Goal: Task Accomplishment & Management: Manage account settings

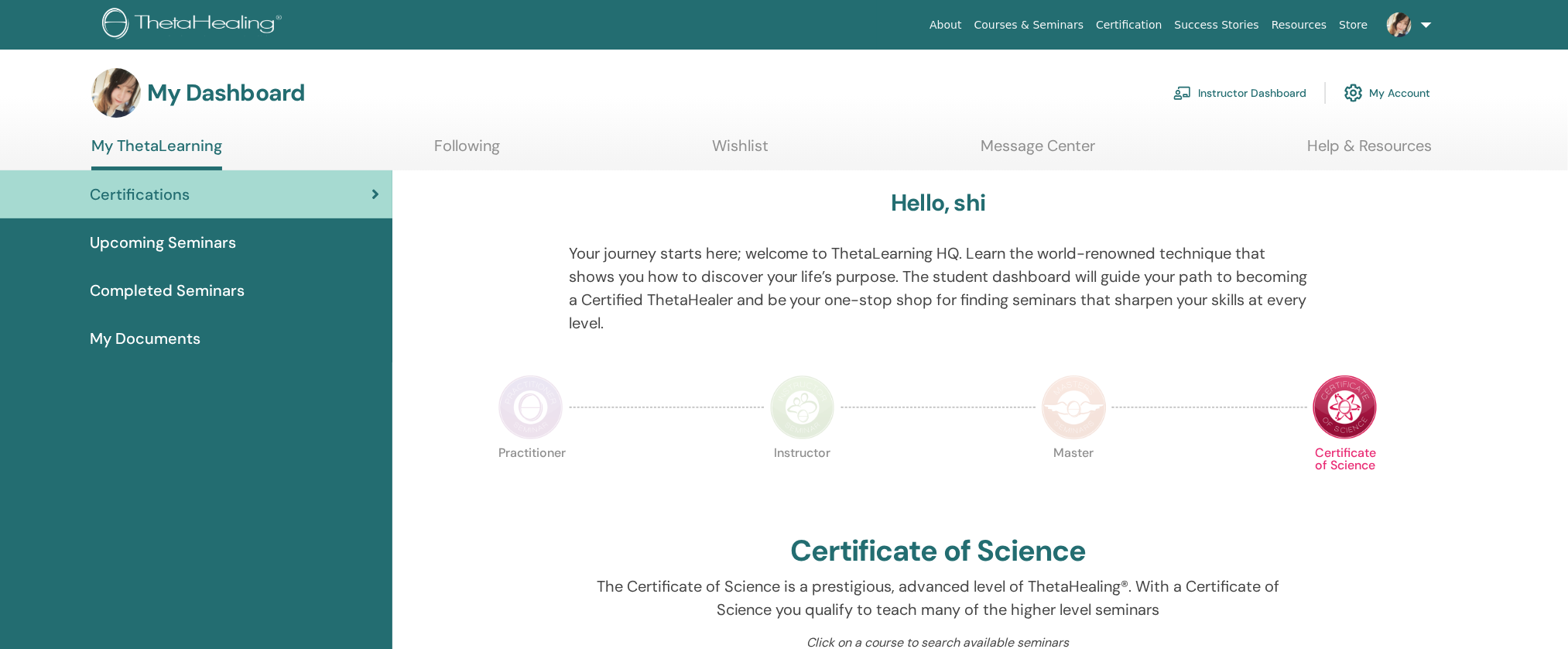
click at [1212, 96] on link "Instructor Dashboard" at bounding box center [1240, 93] width 134 height 34
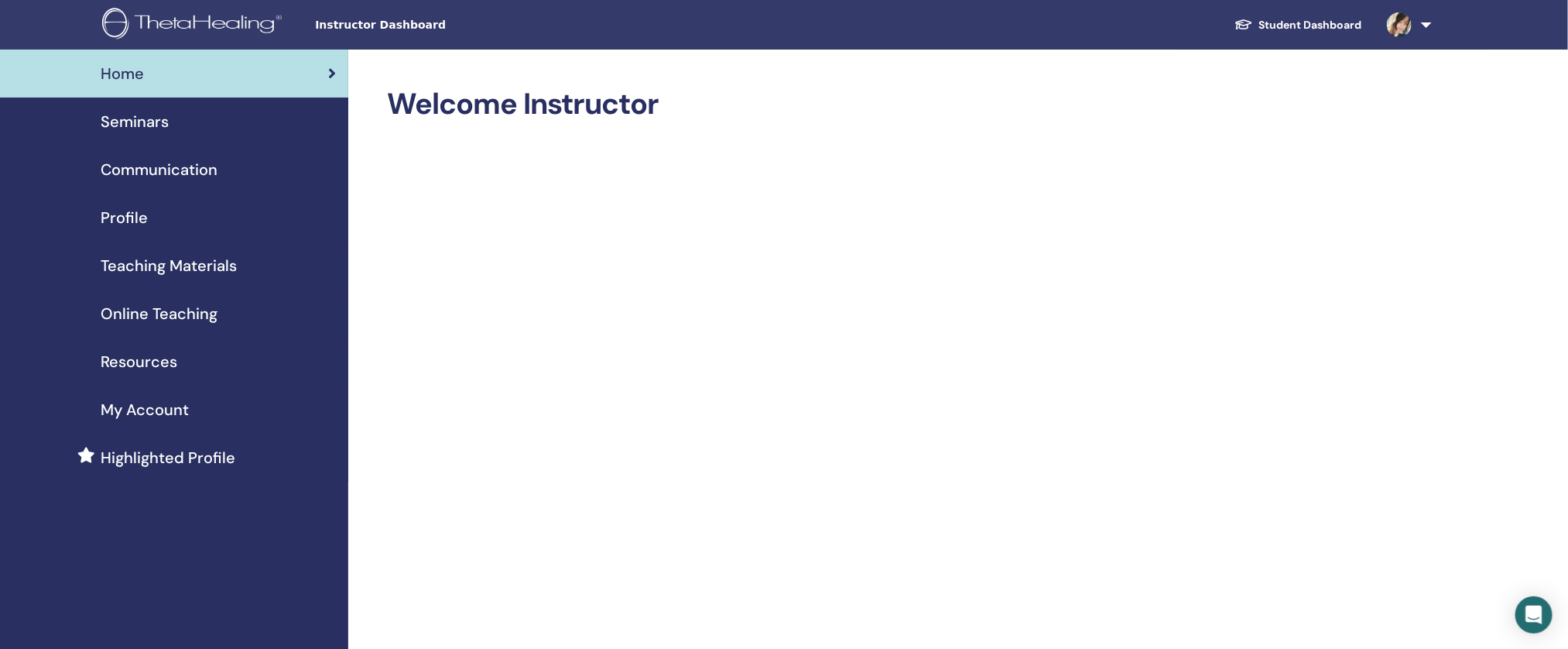
click at [197, 123] on div "Seminars" at bounding box center [173, 121] width 323 height 24
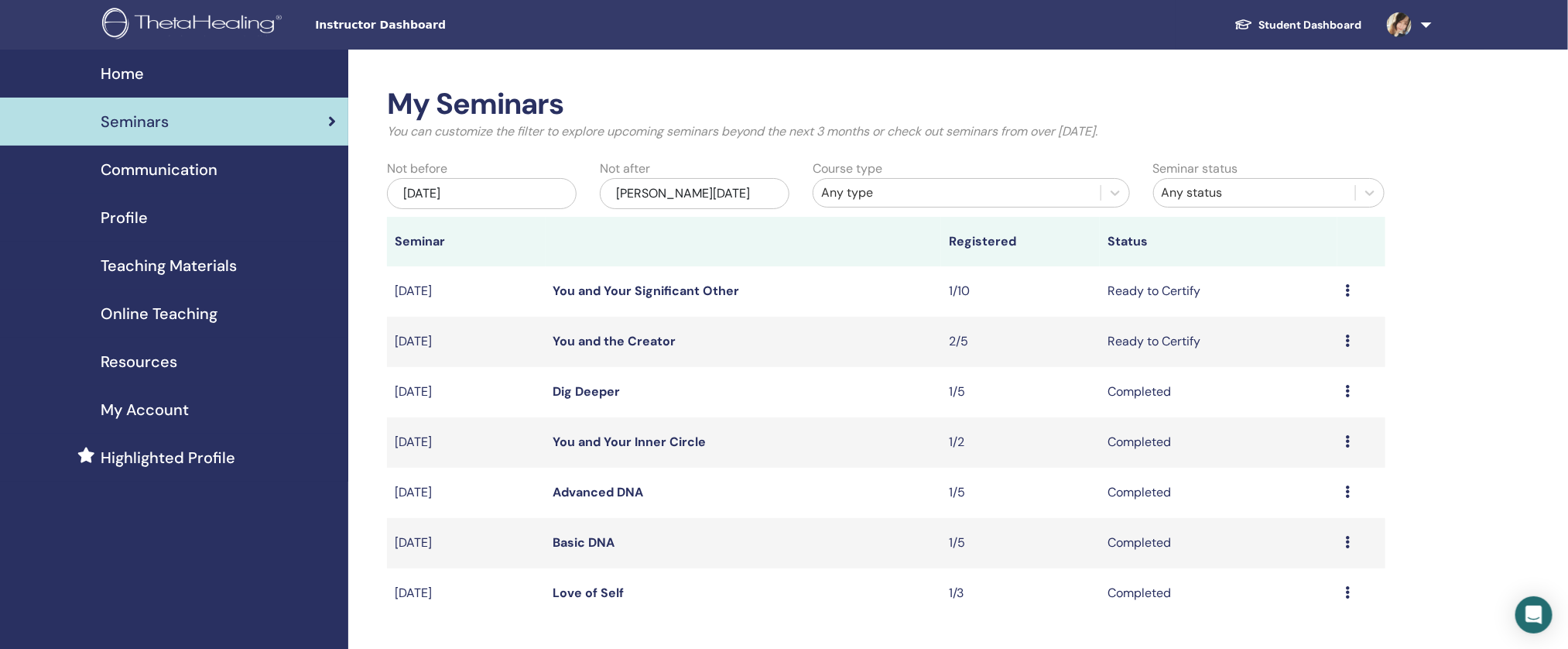
click at [1342, 288] on td "Preview Edit Attendees Cancel" at bounding box center [1361, 291] width 47 height 50
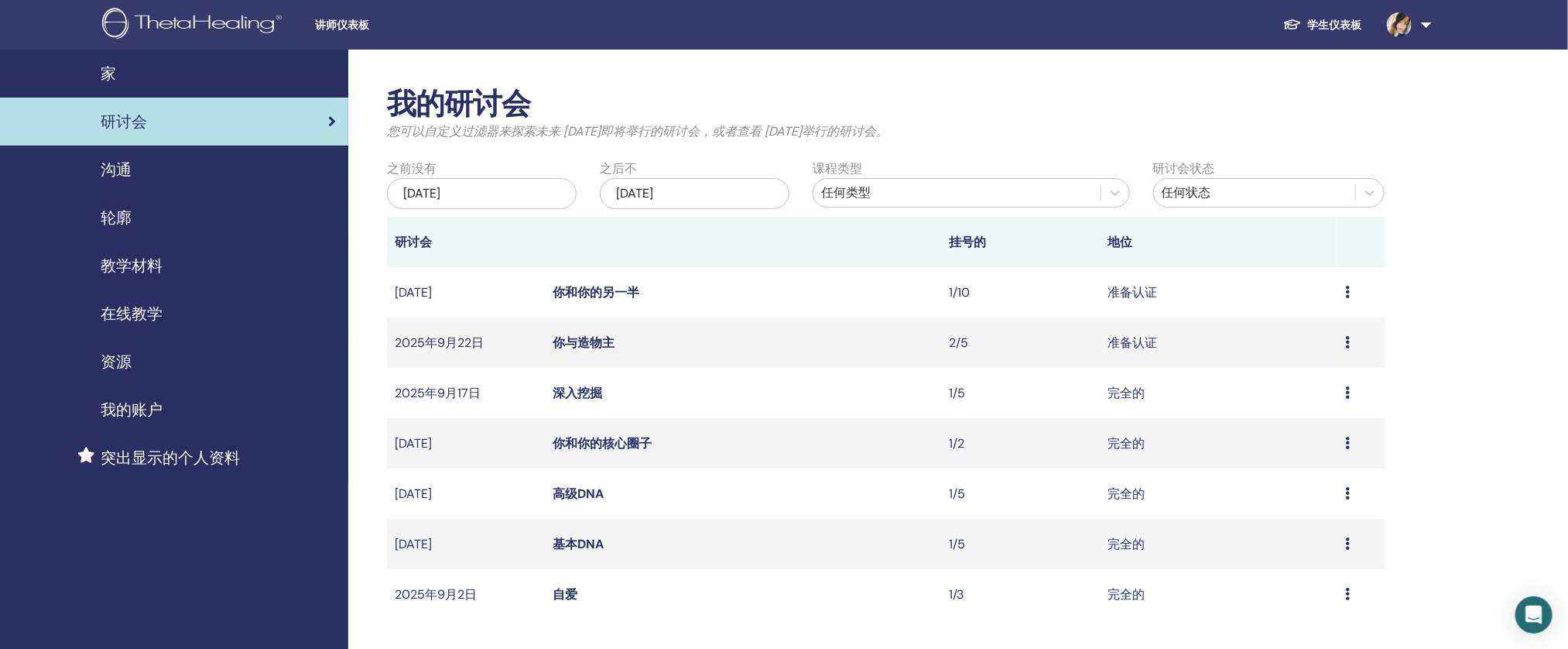
click at [1345, 291] on icon at bounding box center [1347, 291] width 5 height 12
click at [604, 298] on font "你和你的另一半" at bounding box center [597, 292] width 87 height 16
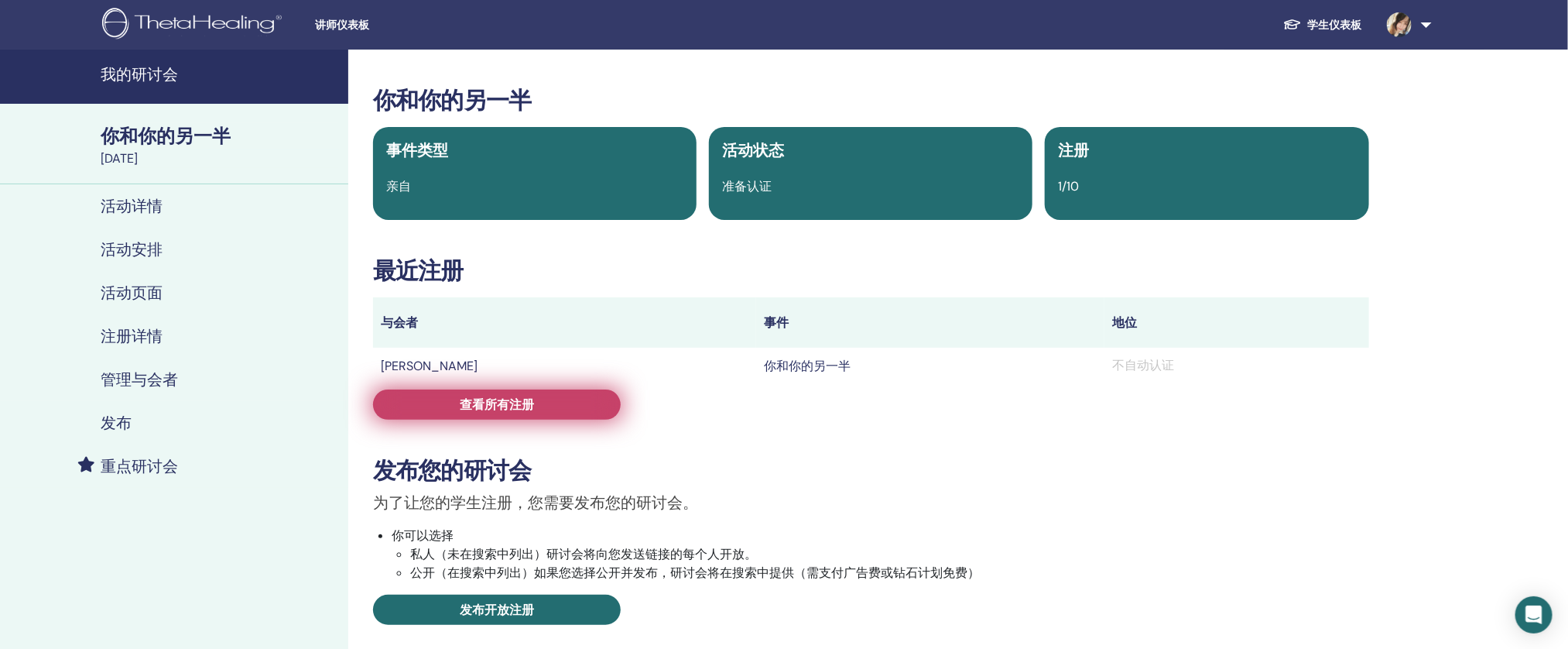
click at [532, 395] on link "查看所有注册" at bounding box center [496, 405] width 247 height 30
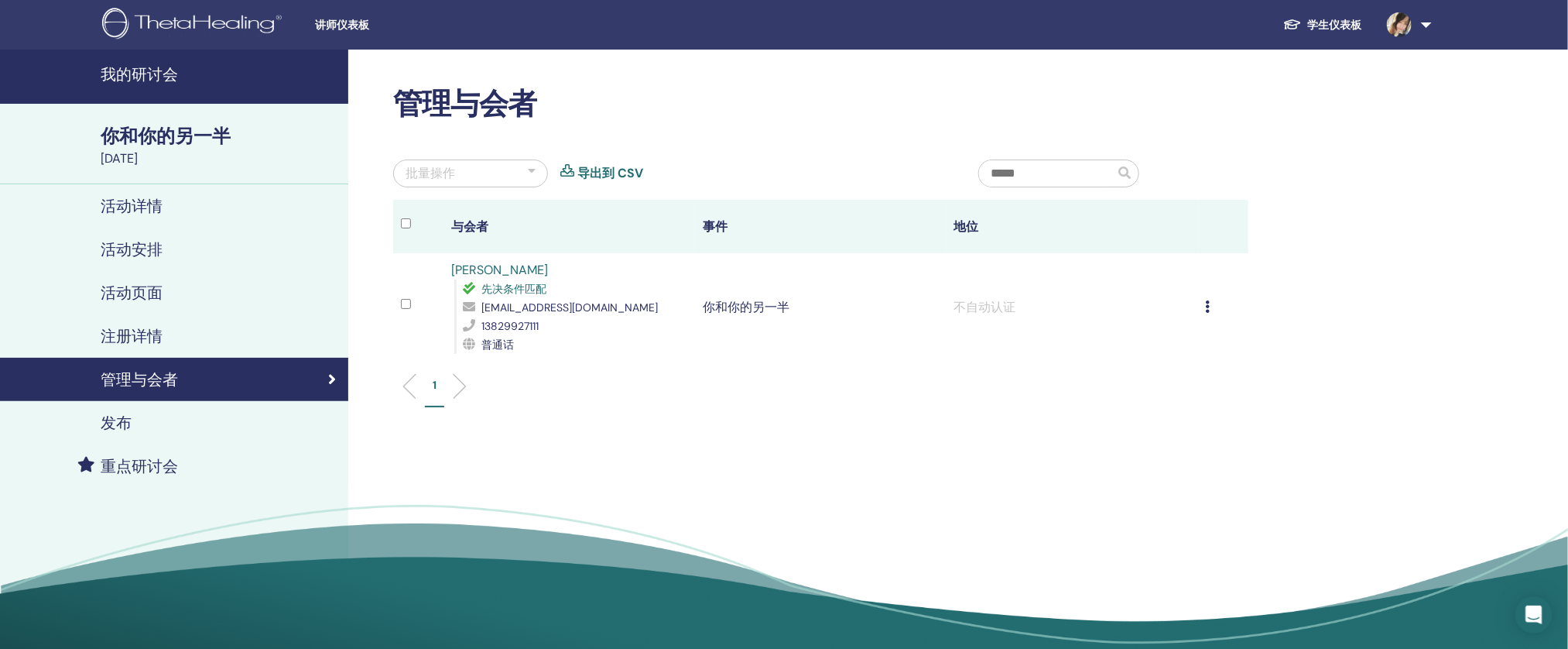
click at [1219, 304] on div "取消注册 不自动认证 标记为已付款 标记为未付款 标记为缺席 完成并证明 下载证书" at bounding box center [1223, 308] width 35 height 19
click at [1140, 432] on font "完成并证明" at bounding box center [1158, 433] width 62 height 16
click at [478, 268] on font "潘开云" at bounding box center [499, 269] width 97 height 16
click at [970, 313] on font "已完成并认证" at bounding box center [991, 306] width 74 height 16
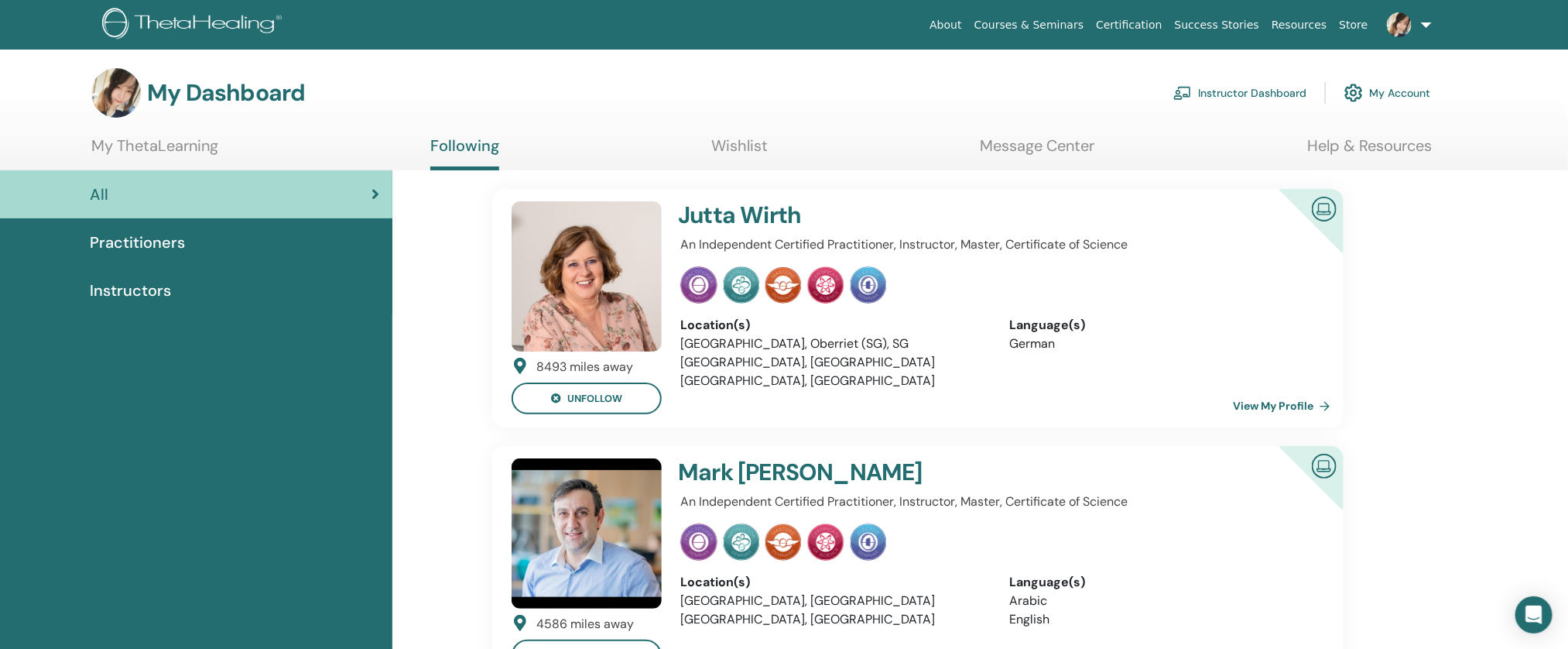
click at [1296, 90] on link "Instructor Dashboard" at bounding box center [1240, 93] width 134 height 34
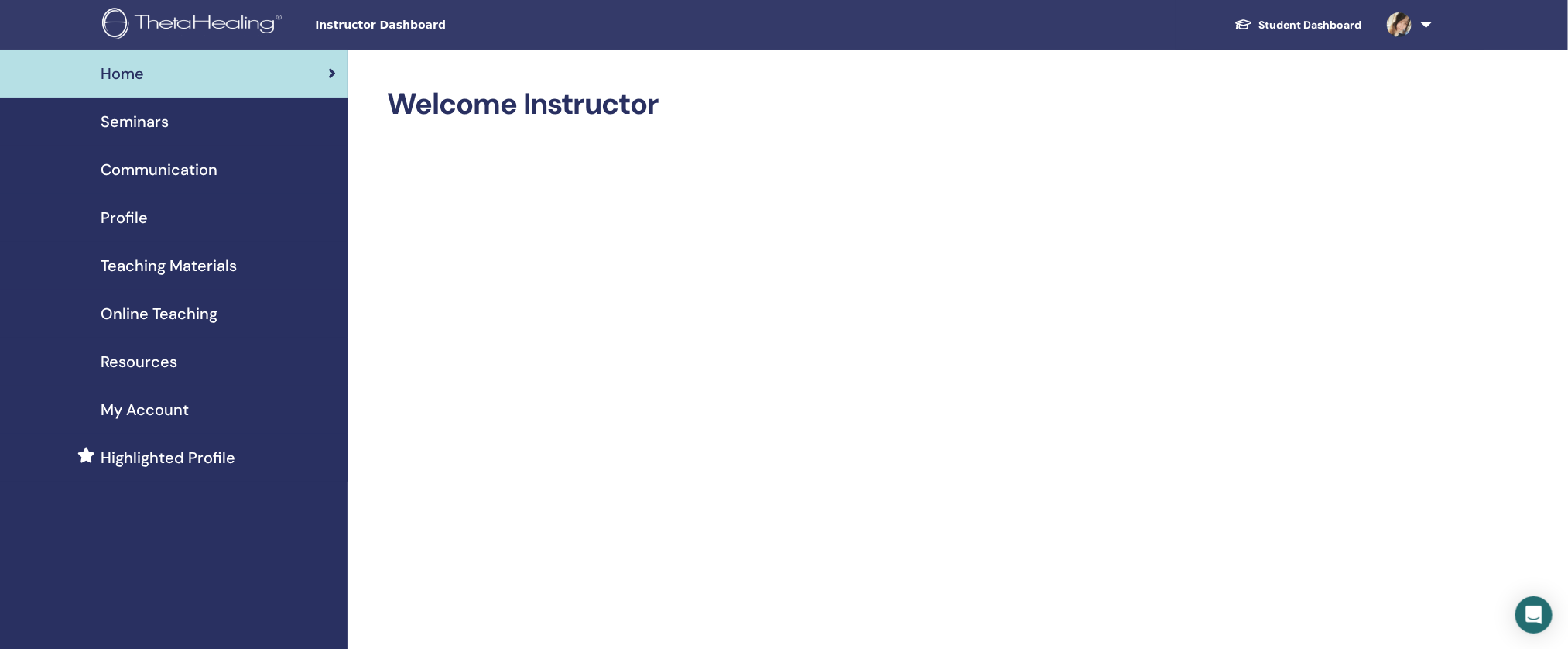
click at [251, 138] on link "Seminars" at bounding box center [174, 121] width 349 height 48
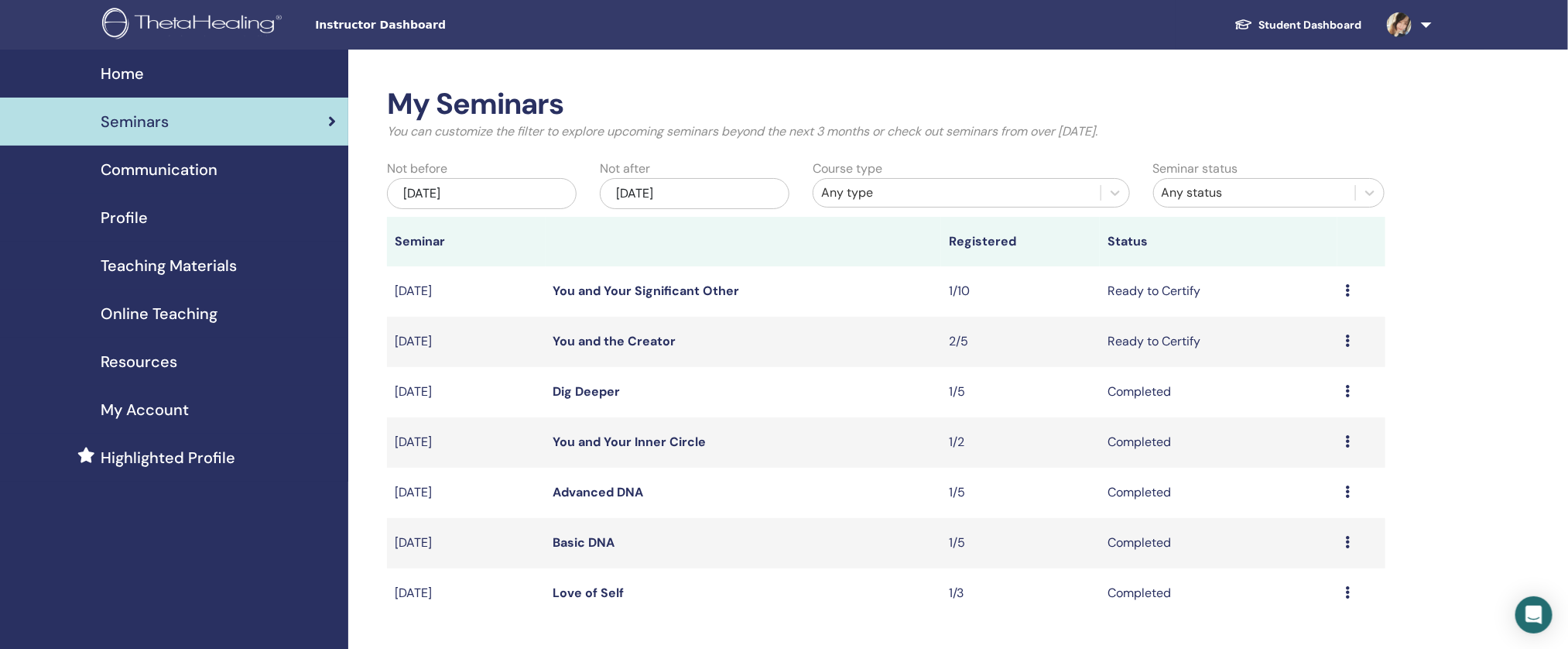
click at [250, 175] on div "Communication" at bounding box center [173, 170] width 323 height 24
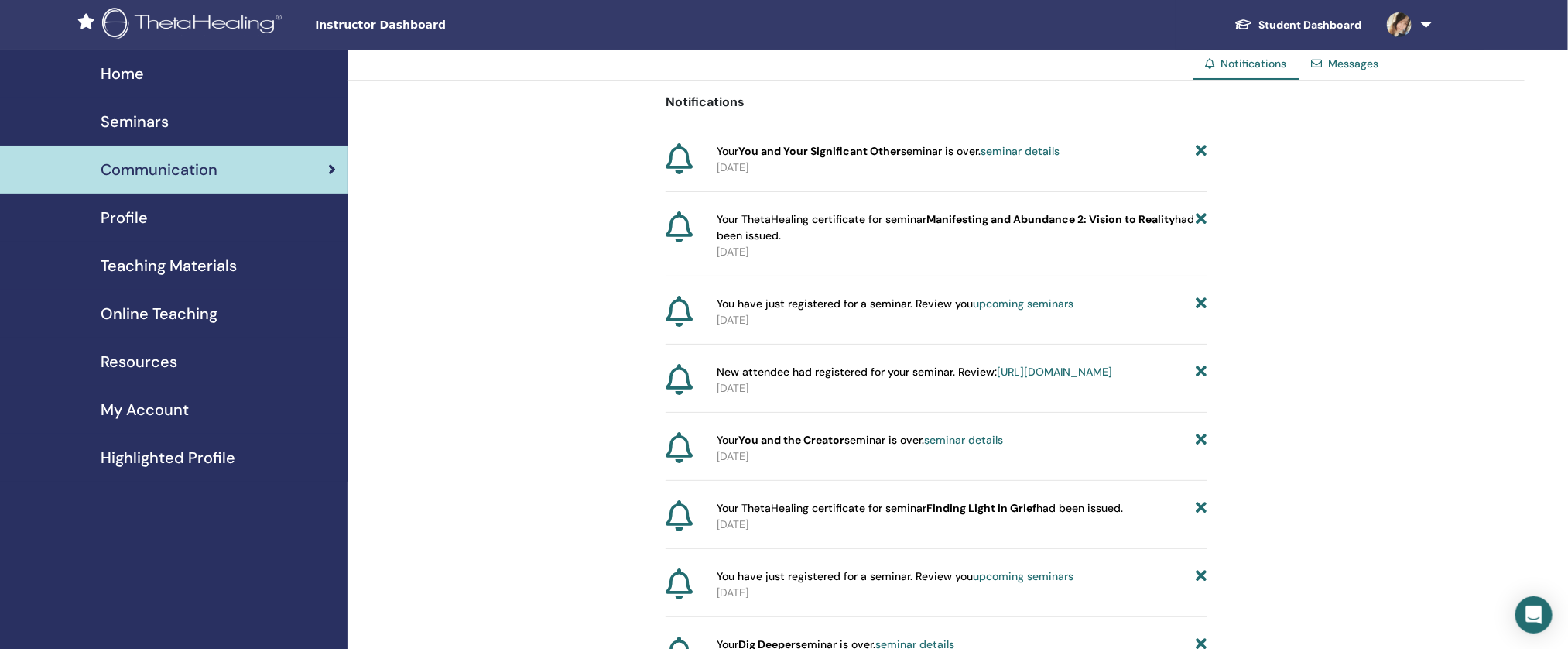
click at [232, 202] on link "Profile" at bounding box center [174, 217] width 349 height 48
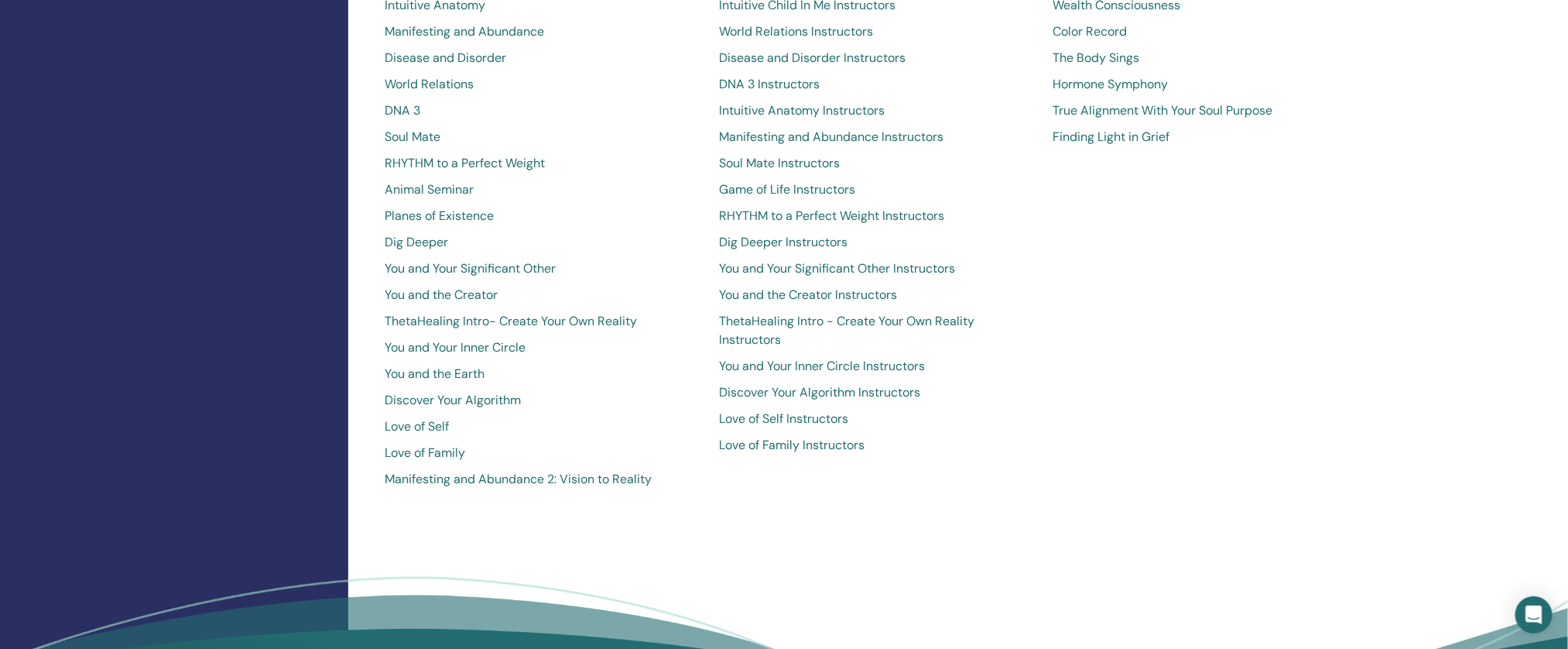
scroll to position [1273, 0]
